Goal: Transaction & Acquisition: Purchase product/service

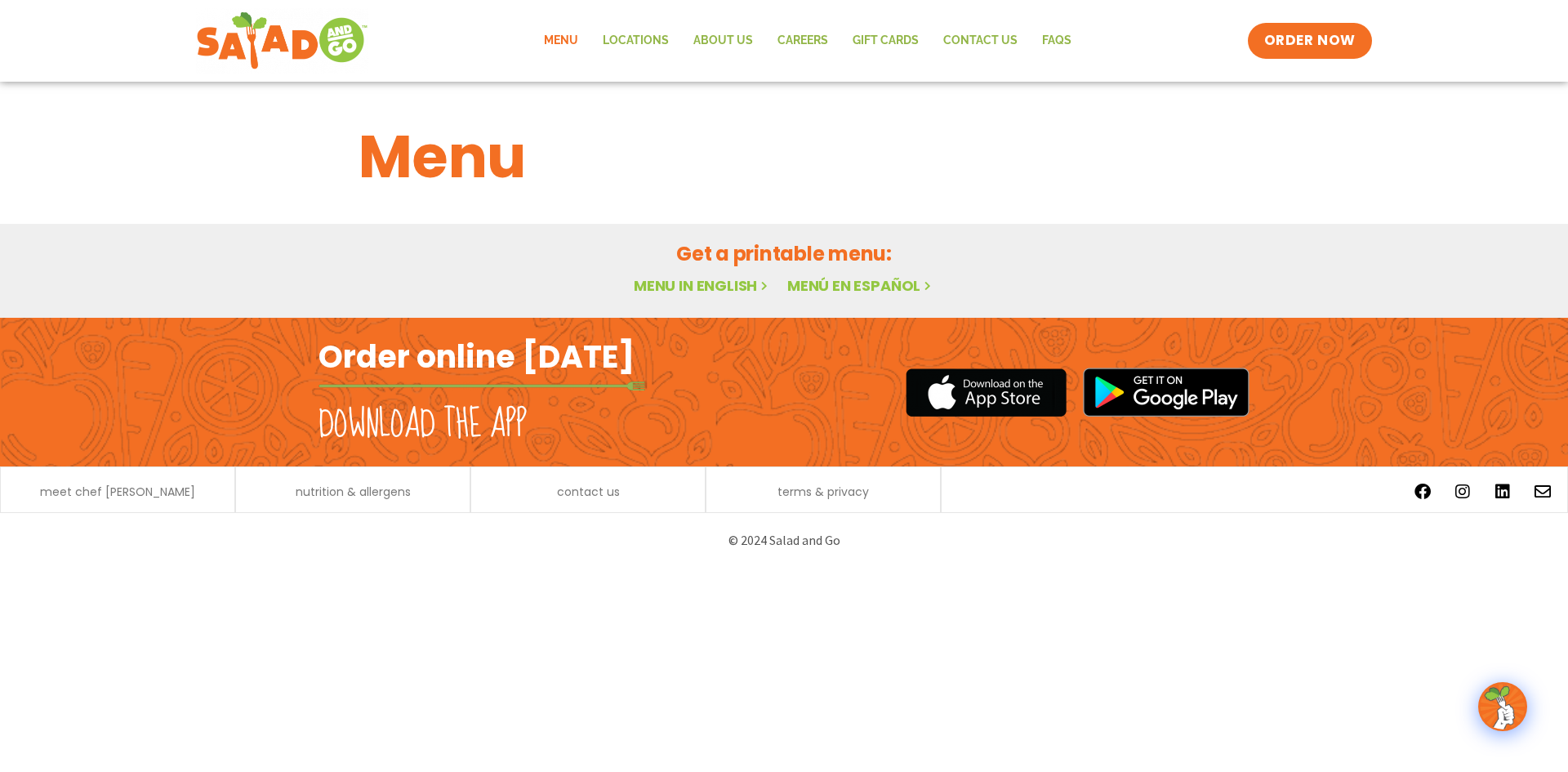
click at [511, 374] on h2 "Order online [DATE]" at bounding box center [476, 356] width 316 height 40
click at [423, 344] on h2 "Order online [DATE]" at bounding box center [476, 356] width 316 height 40
click at [697, 279] on link "Menu in English" at bounding box center [703, 285] width 137 height 21
click at [1308, 44] on span "ORDER NOW" at bounding box center [1310, 40] width 101 height 21
